Goal: Information Seeking & Learning: Learn about a topic

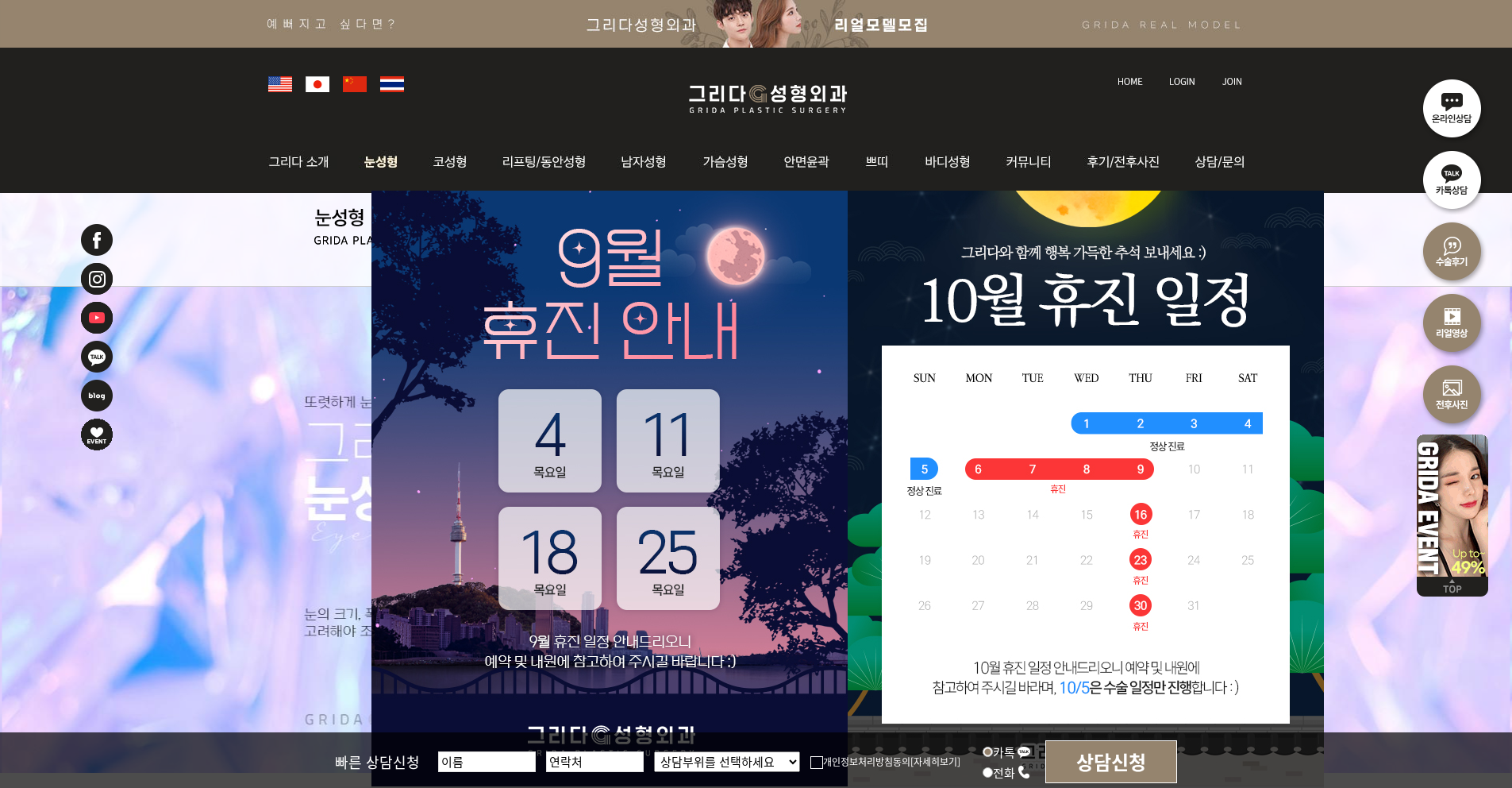
click at [379, 169] on img at bounding box center [381, 162] width 71 height 62
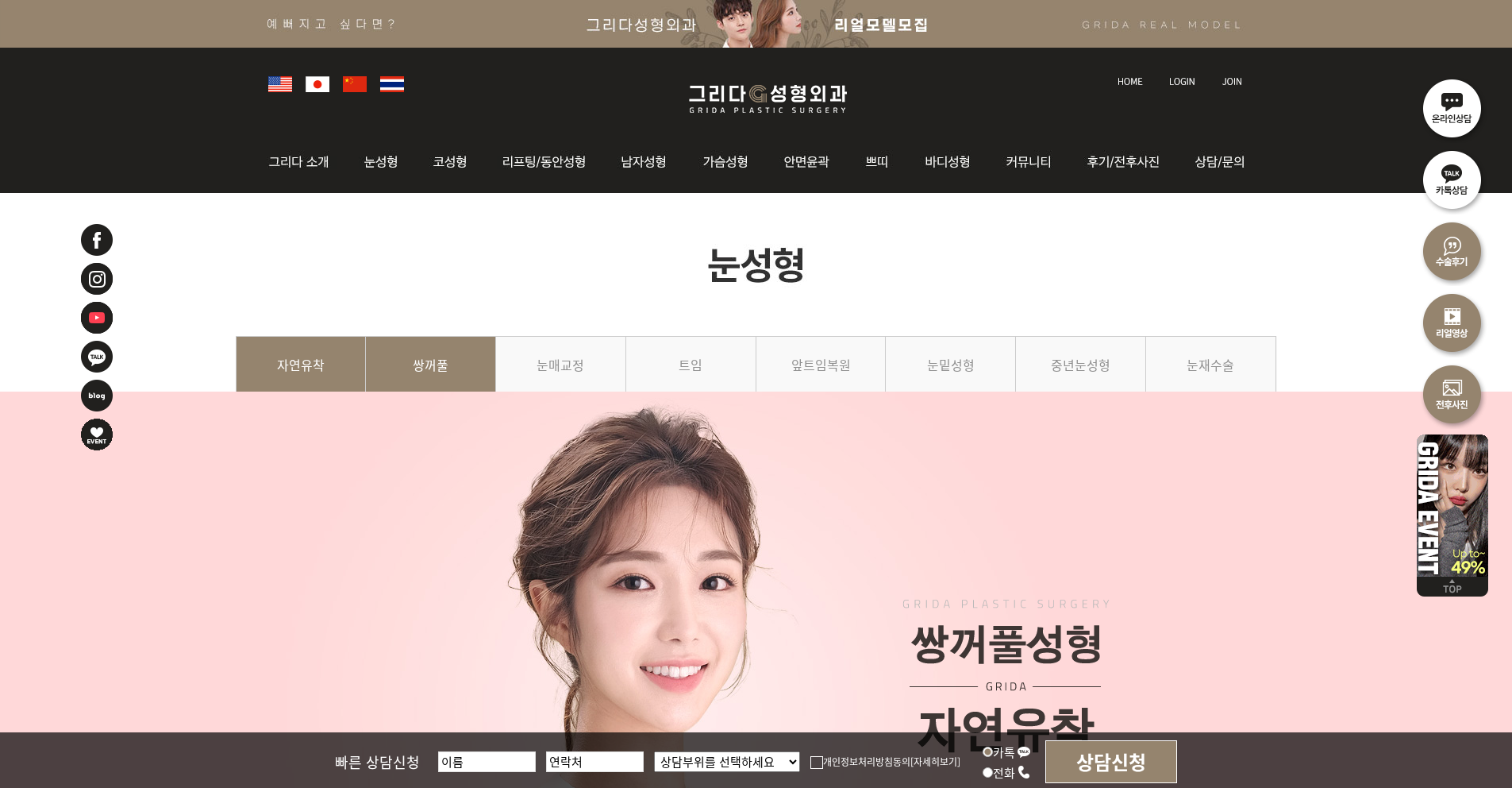
click at [435, 355] on link "쌍꺼풀" at bounding box center [431, 371] width 130 height 73
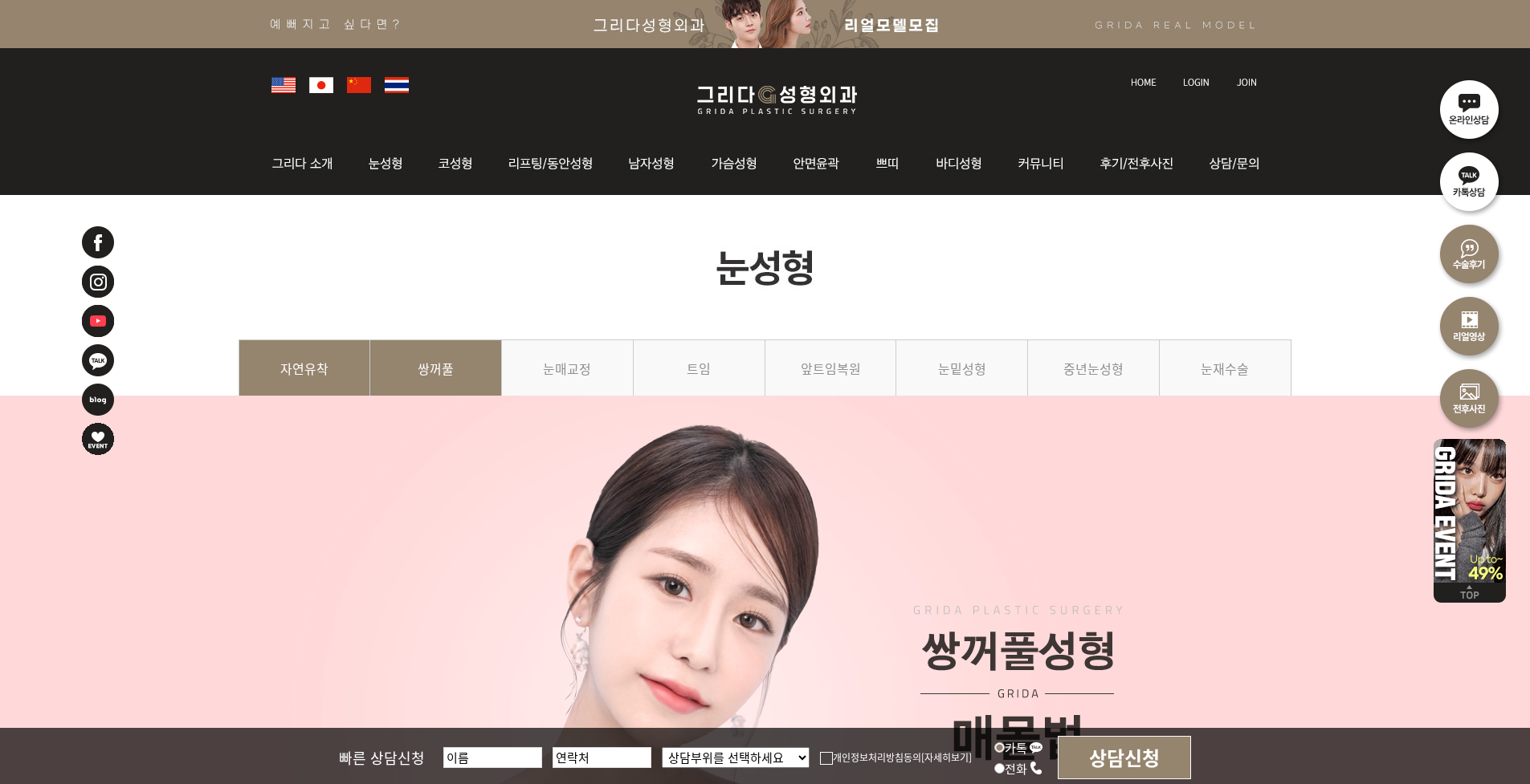
click at [298, 374] on link "자연유착" at bounding box center [305, 376] width 133 height 73
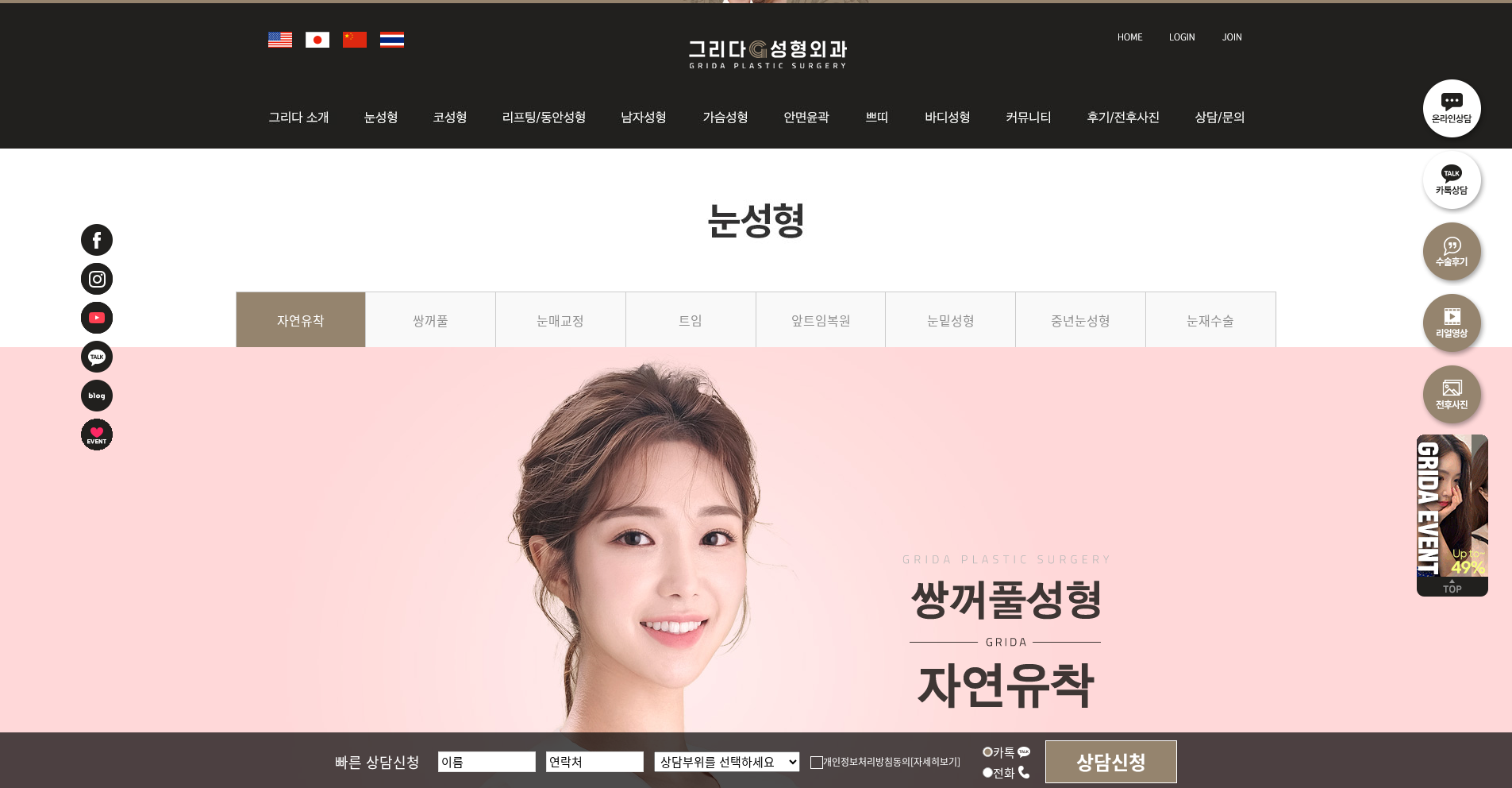
scroll to position [88, 0]
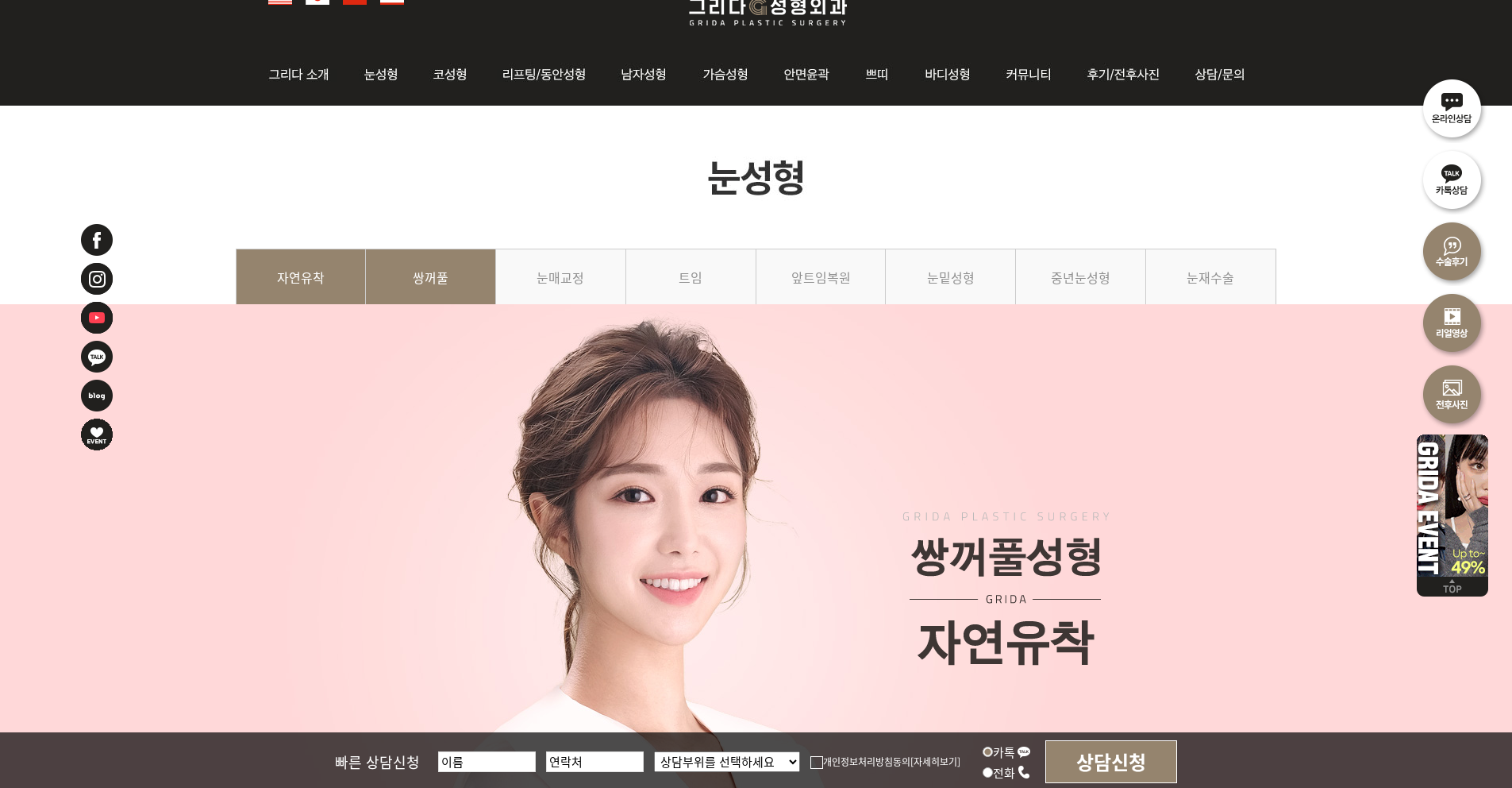
click at [442, 276] on link "쌍꺼풀" at bounding box center [431, 285] width 130 height 73
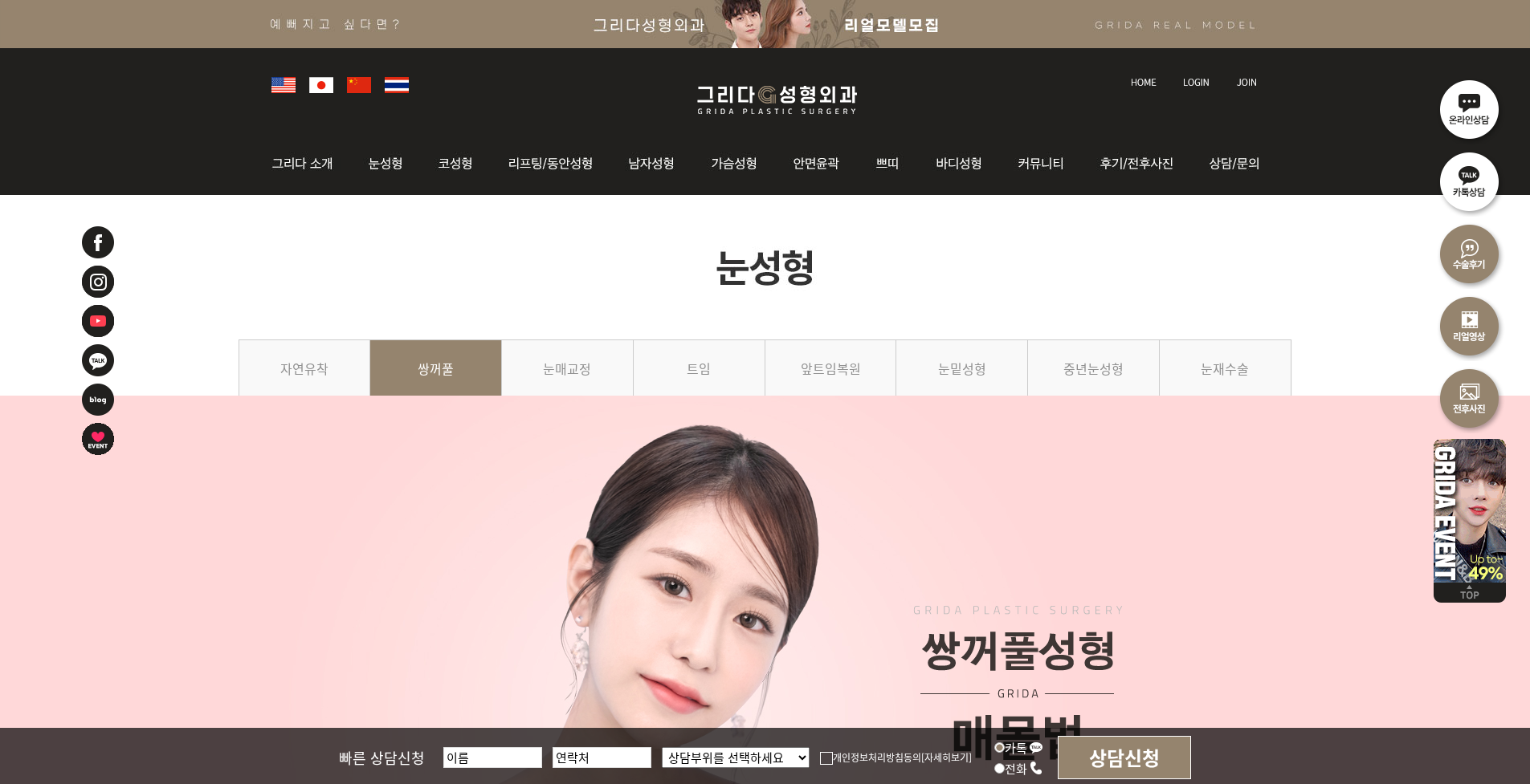
click at [333, 298] on img at bounding box center [766, 267] width 1054 height 144
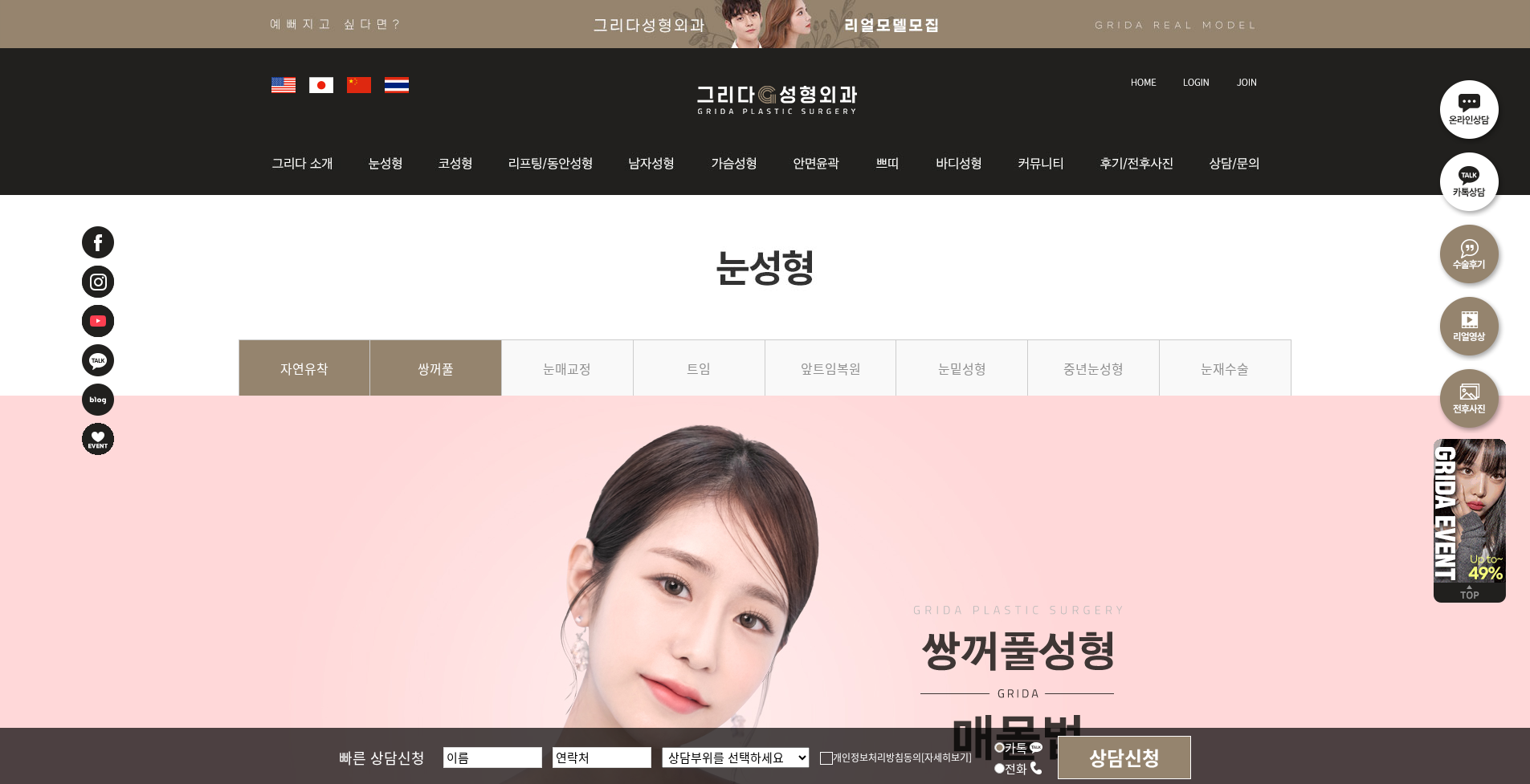
click at [324, 338] on img at bounding box center [766, 267] width 1054 height 144
click at [324, 339] on link "자연유착" at bounding box center [305, 376] width 133 height 73
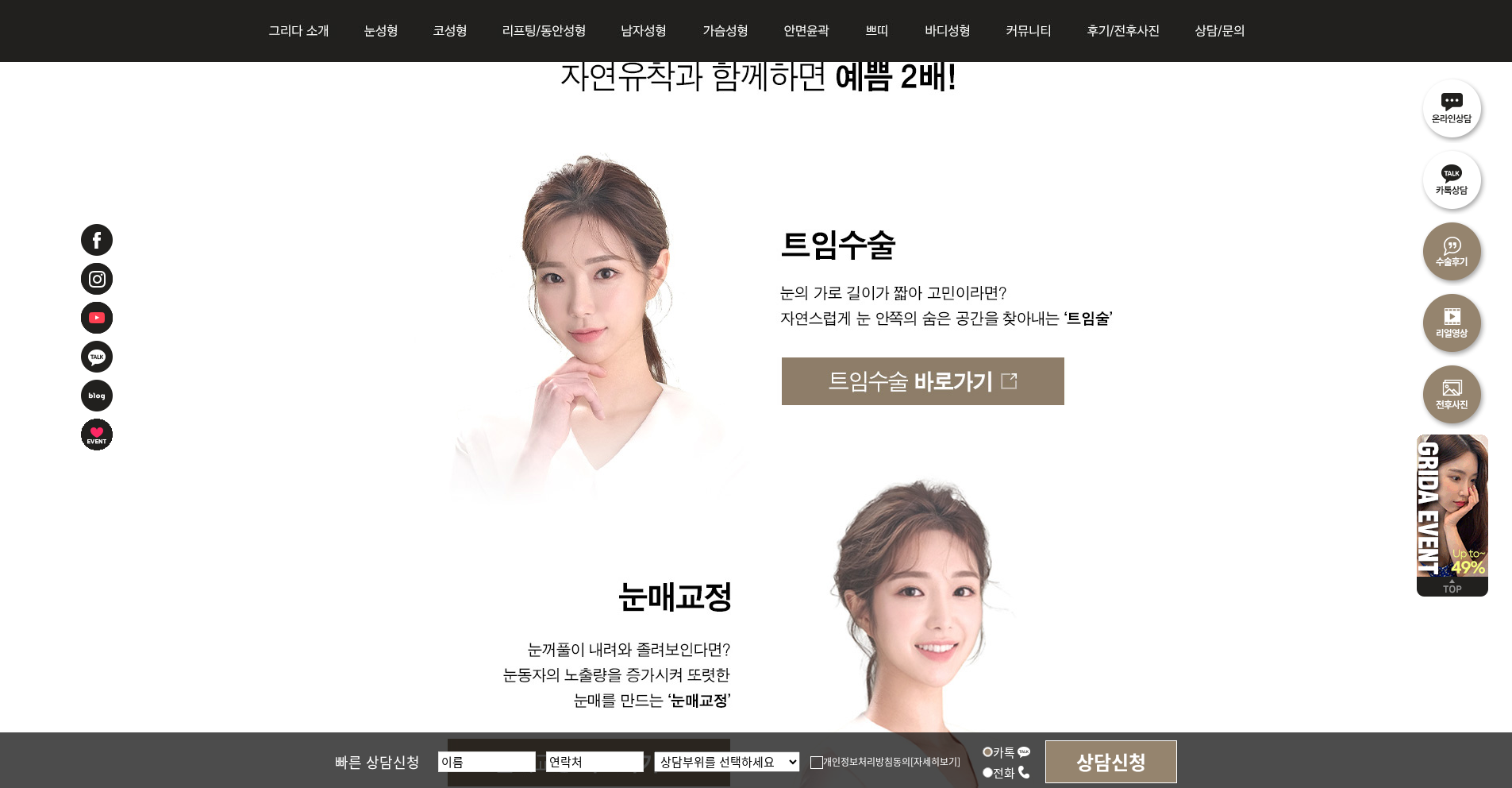
scroll to position [4493, 0]
